Goal: Task Accomplishment & Management: Manage account settings

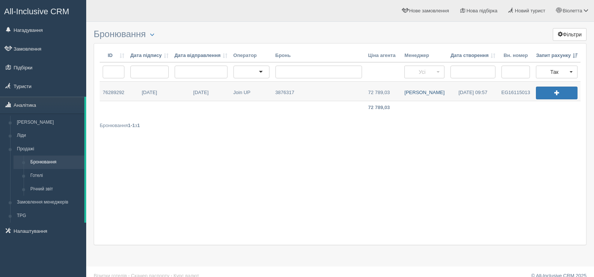
click at [421, 94] on link "Валентина К." at bounding box center [424, 91] width 46 height 19
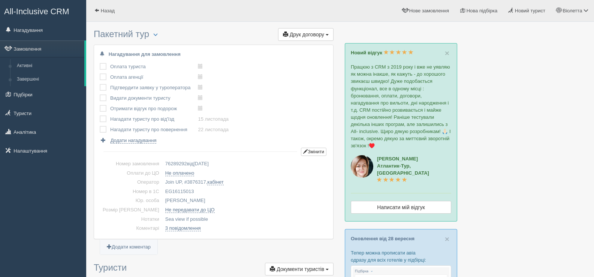
drag, startPoint x: 186, startPoint y: 189, endPoint x: 151, endPoint y: 190, distance: 34.5
click at [162, 190] on td "EG16115013" at bounding box center [244, 191] width 165 height 9
copy td "EG16115013"
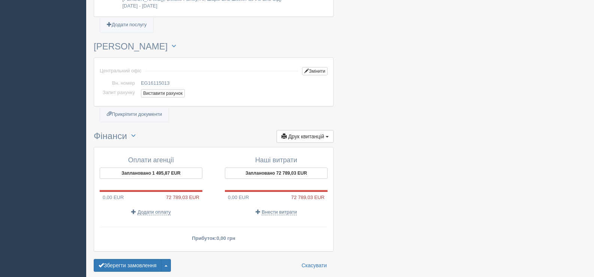
scroll to position [826, 0]
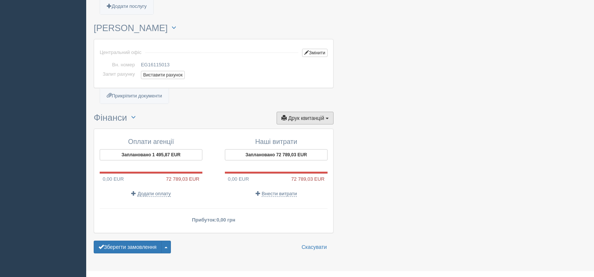
click at [326, 118] on span "button" at bounding box center [327, 118] width 3 height 1
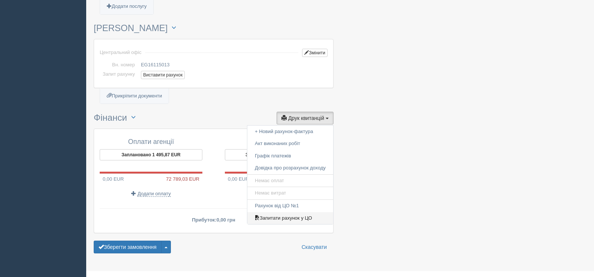
click at [289, 212] on link "Запитати рахунок у ЦО" at bounding box center [290, 218] width 86 height 12
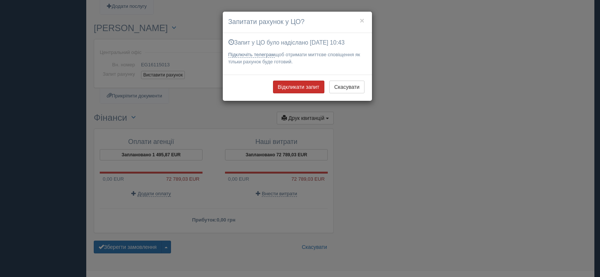
click at [293, 82] on button "Відкликати запит" at bounding box center [298, 87] width 51 height 13
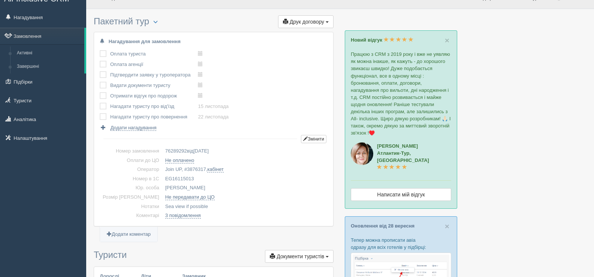
scroll to position [0, 0]
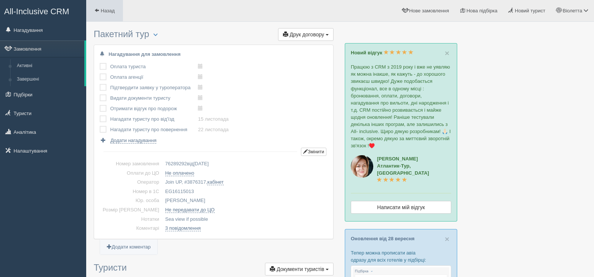
click at [97, 9] on span at bounding box center [96, 10] width 5 height 5
